Goal: Information Seeking & Learning: Learn about a topic

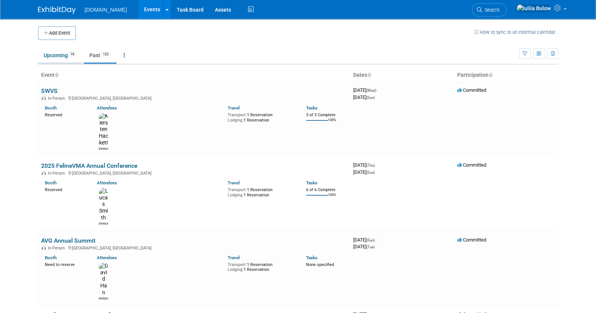
click at [53, 59] on link "Upcoming 16" at bounding box center [60, 55] width 44 height 14
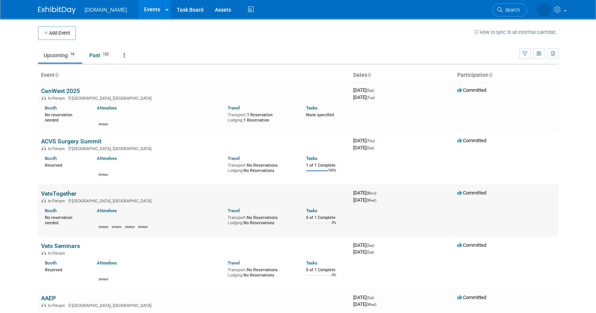
click at [63, 195] on link "VetsTogether" at bounding box center [58, 193] width 35 height 7
click at [63, 247] on link "Vets Seminars" at bounding box center [60, 246] width 39 height 7
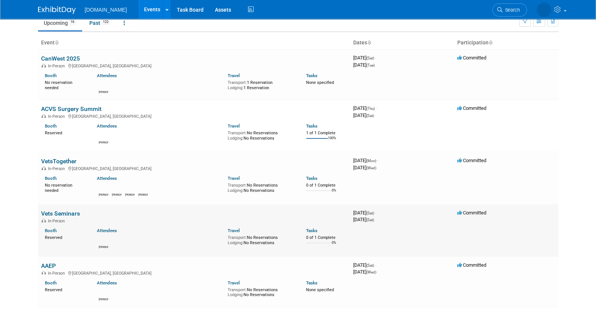
scroll to position [47, 0]
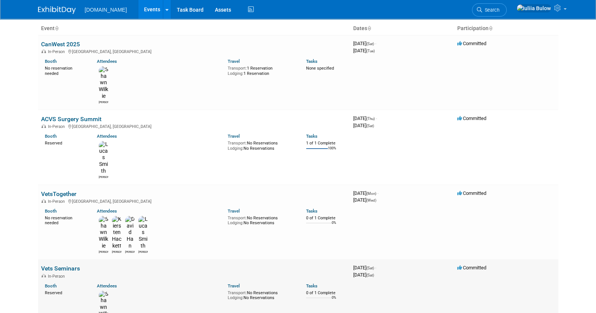
click at [58, 265] on link "Vets Seminars" at bounding box center [60, 268] width 39 height 7
click at [67, 191] on link "VetsTogether" at bounding box center [58, 194] width 35 height 7
click at [72, 191] on link "VetsTogether" at bounding box center [58, 194] width 35 height 7
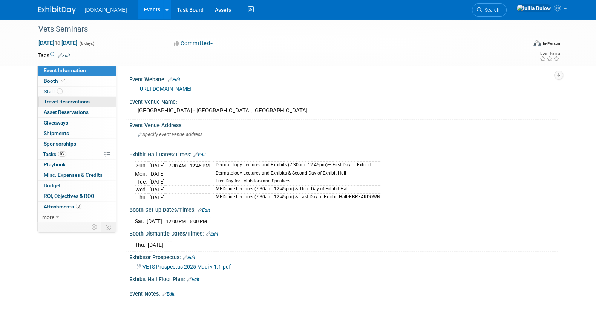
click at [62, 101] on span "Travel Reservations 0" at bounding box center [67, 102] width 46 height 6
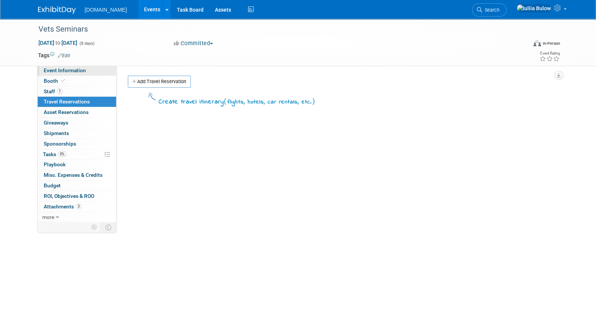
click at [61, 71] on span "Event Information" at bounding box center [65, 70] width 42 height 6
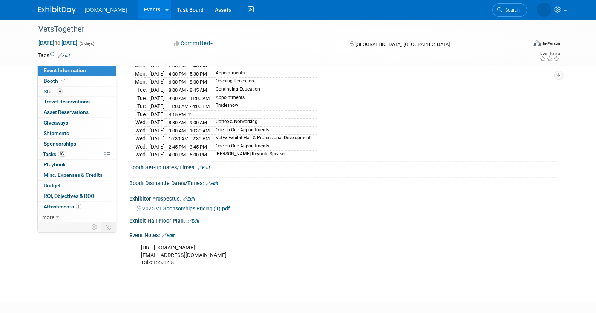
scroll to position [141, 0]
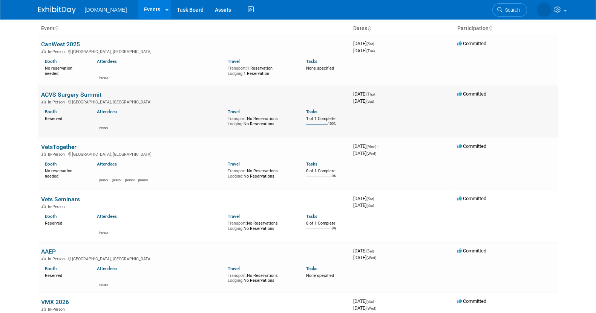
click at [79, 93] on link "ACVS Surgery Summit" at bounding box center [71, 94] width 60 height 7
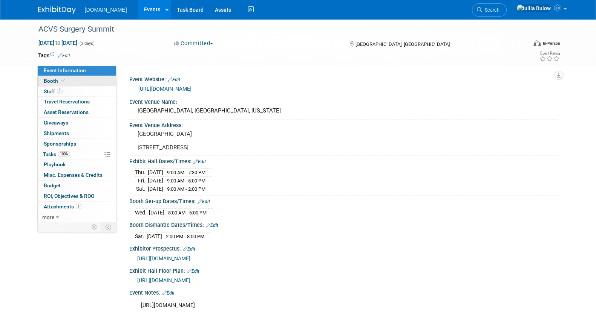
click at [49, 78] on span "Booth" at bounding box center [55, 81] width 23 height 6
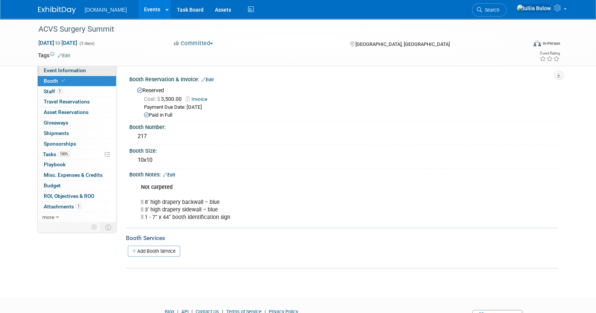
click at [74, 71] on span "Event Information" at bounding box center [65, 70] width 42 height 6
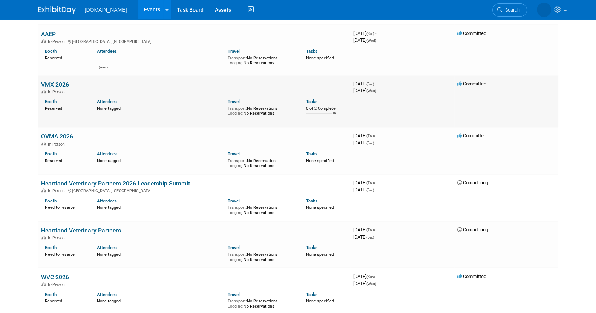
scroll to position [263, 0]
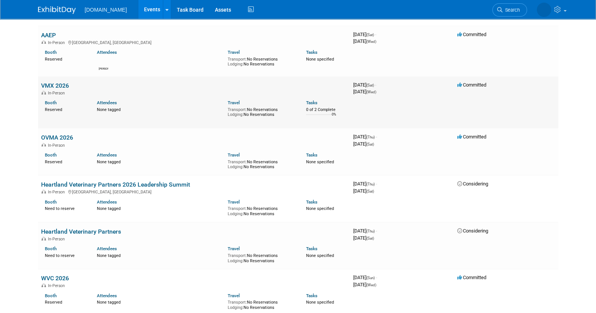
click at [58, 85] on link "VMX 2026" at bounding box center [55, 85] width 28 height 7
